Goal: Communication & Community: Answer question/provide support

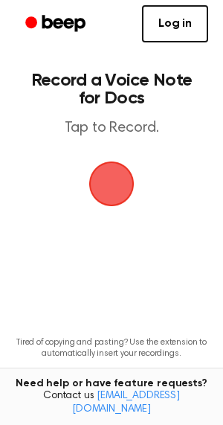
click at [108, 179] on span "button" at bounding box center [111, 183] width 45 height 45
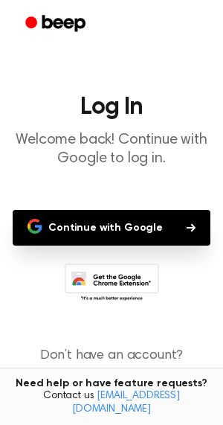
click at [89, 232] on button "Continue with Google" at bounding box center [112, 228] width 198 height 36
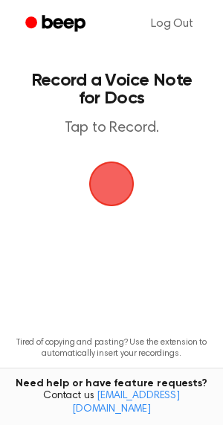
click at [100, 182] on span "button" at bounding box center [111, 184] width 68 height 68
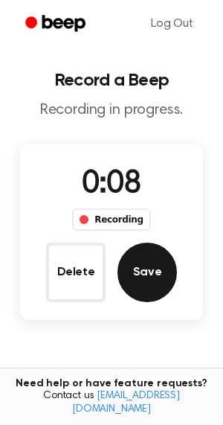
click at [144, 282] on button "Save" at bounding box center [148, 273] width 60 height 60
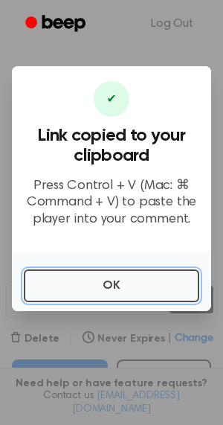
click at [144, 282] on button "OK" at bounding box center [112, 285] width 176 height 33
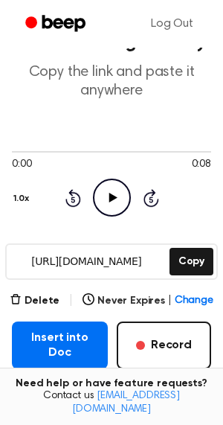
scroll to position [47, 0]
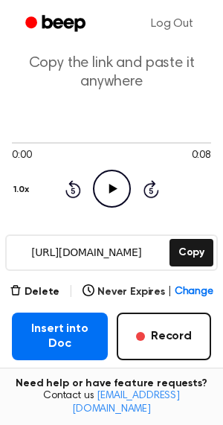
click at [110, 197] on icon "Play Audio" at bounding box center [112, 189] width 38 height 38
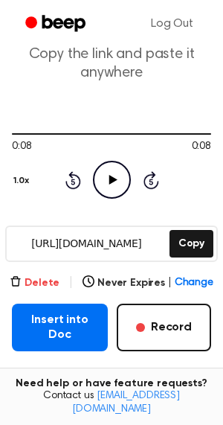
scroll to position [91, 0]
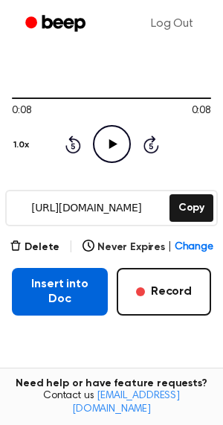
click at [56, 302] on button "Insert into Doc" at bounding box center [60, 292] width 96 height 48
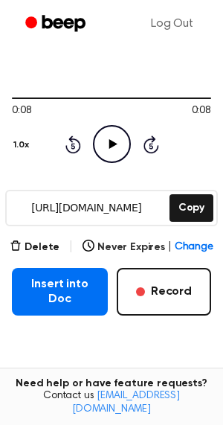
click at [111, 152] on icon "Play Audio" at bounding box center [112, 144] width 38 height 38
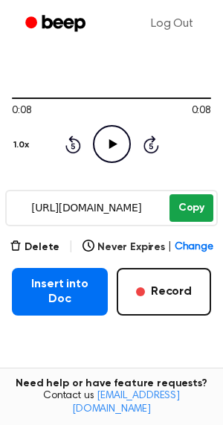
click at [186, 200] on button "Copy" at bounding box center [192, 208] width 44 height 28
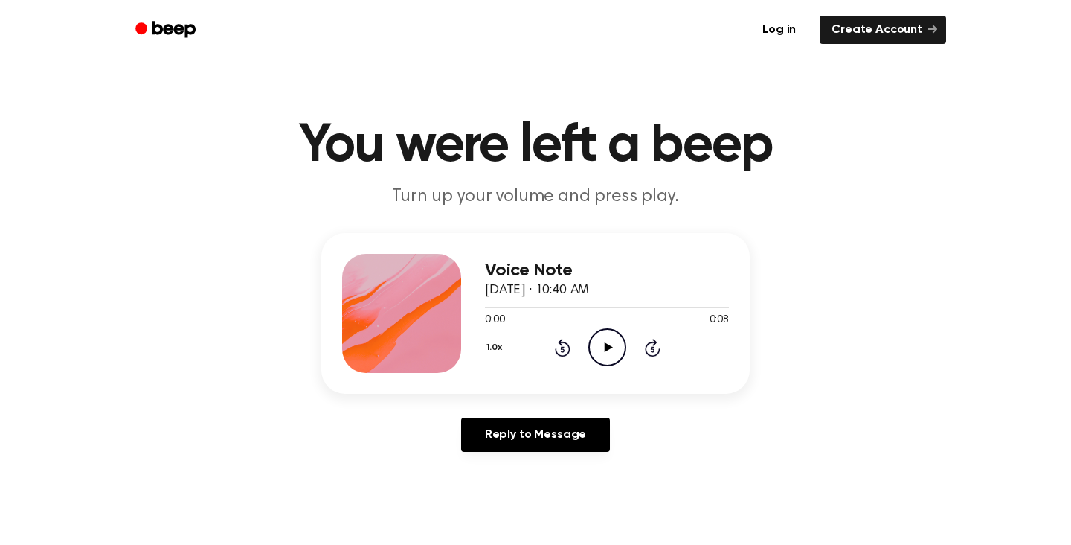
click at [614, 353] on icon "Play Audio" at bounding box center [607, 347] width 38 height 38
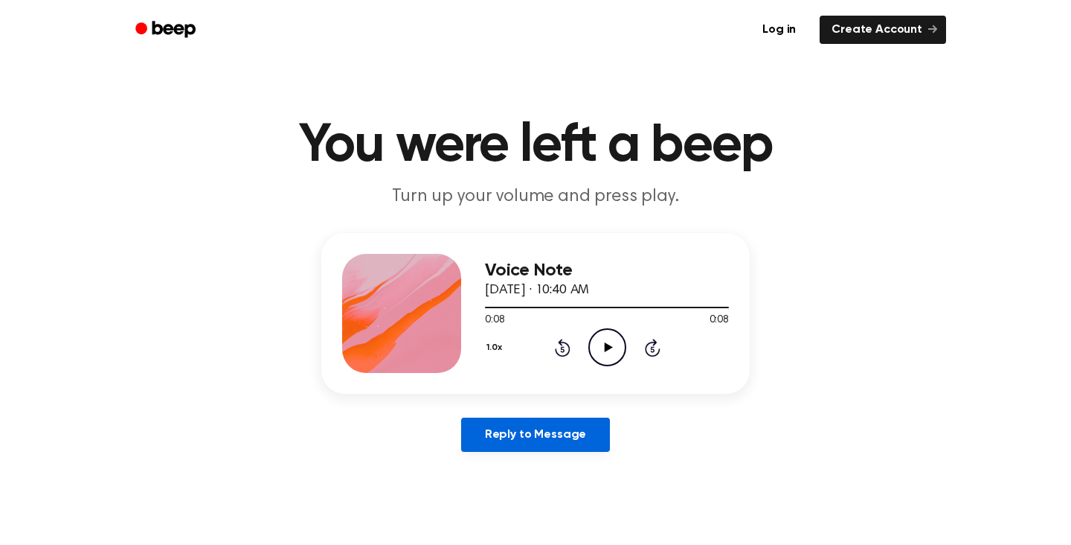
click at [517, 428] on link "Reply to Message" at bounding box center [535, 434] width 149 height 34
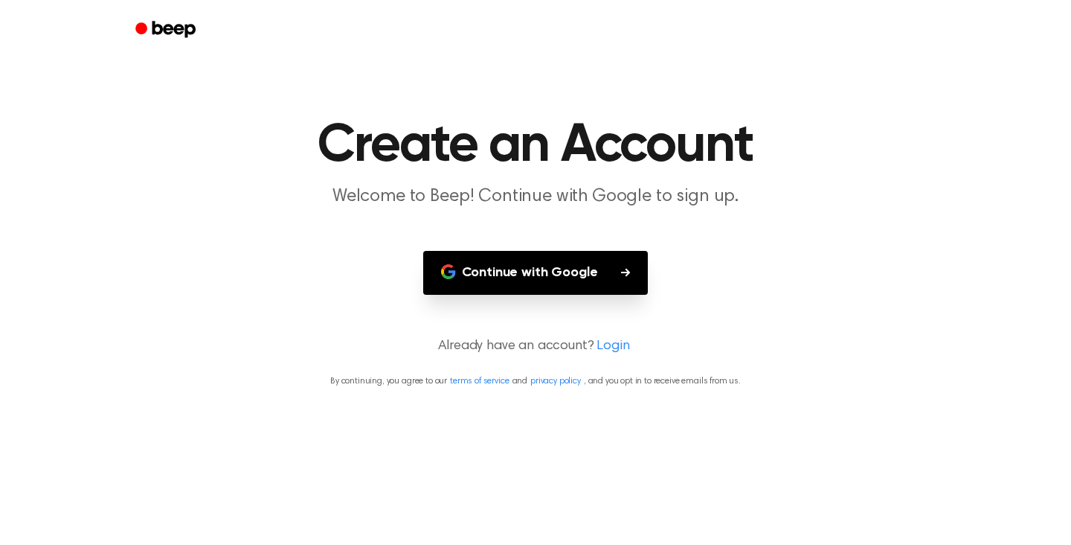
click at [448, 269] on icon "button" at bounding box center [448, 271] width 15 height 15
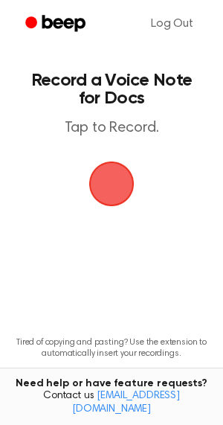
click at [113, 205] on span "button" at bounding box center [111, 184] width 69 height 69
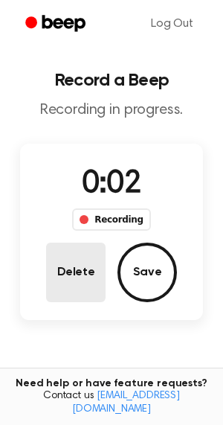
click at [82, 269] on button "Delete" at bounding box center [76, 273] width 60 height 60
